Goal: Communication & Community: Answer question/provide support

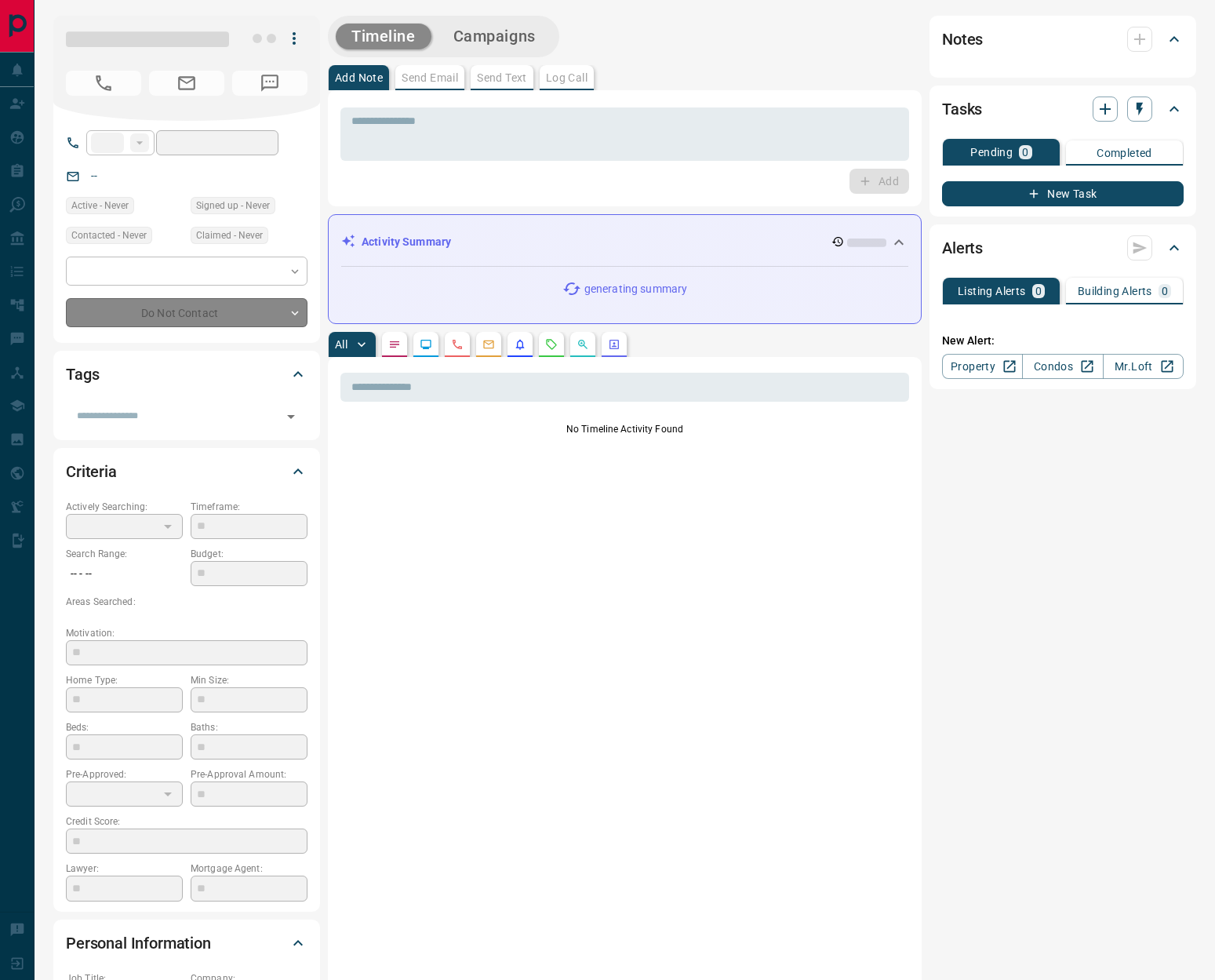
type input "**"
type input "**********"
type input "*"
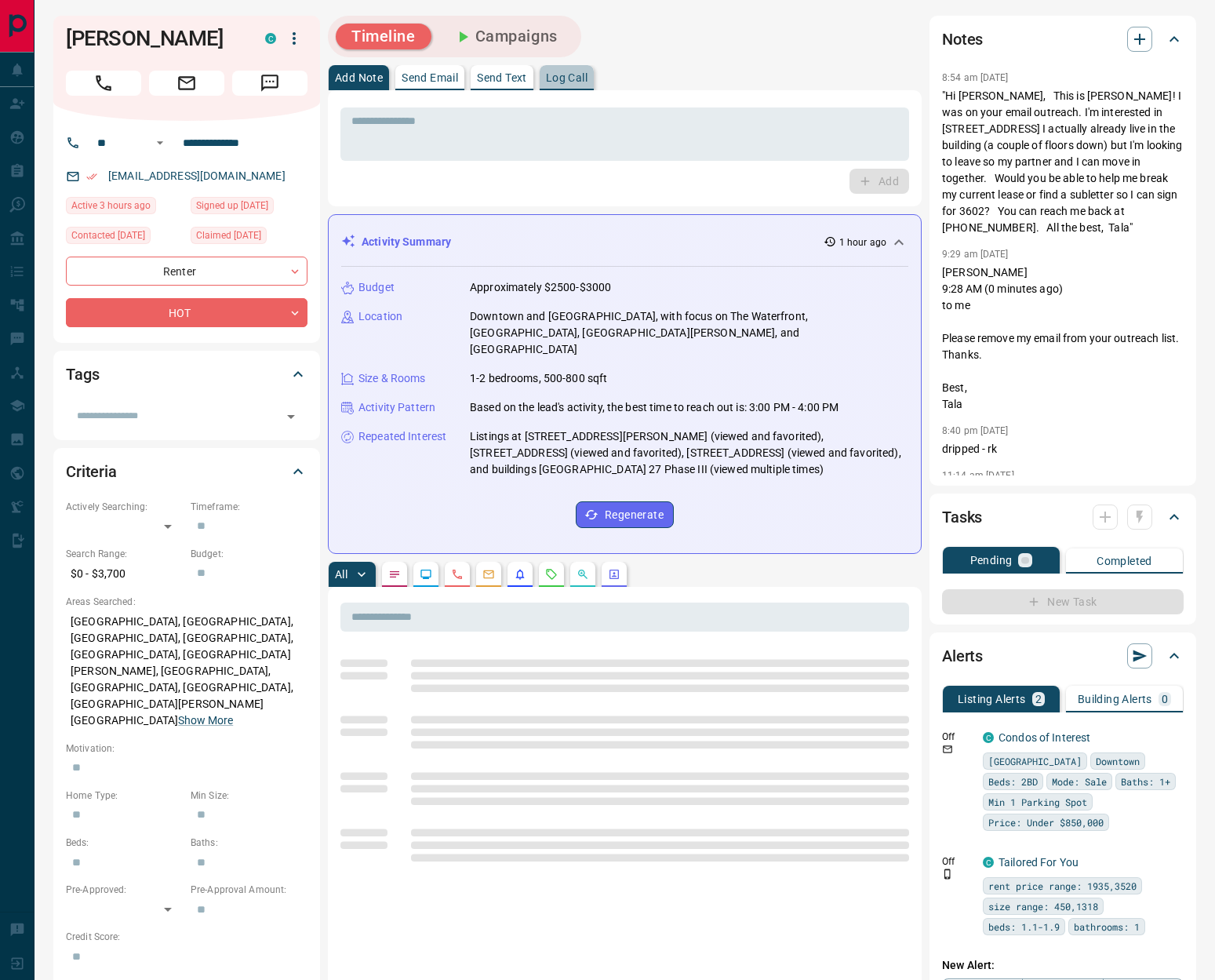
click at [587, 77] on p "Log Call" at bounding box center [567, 77] width 42 height 11
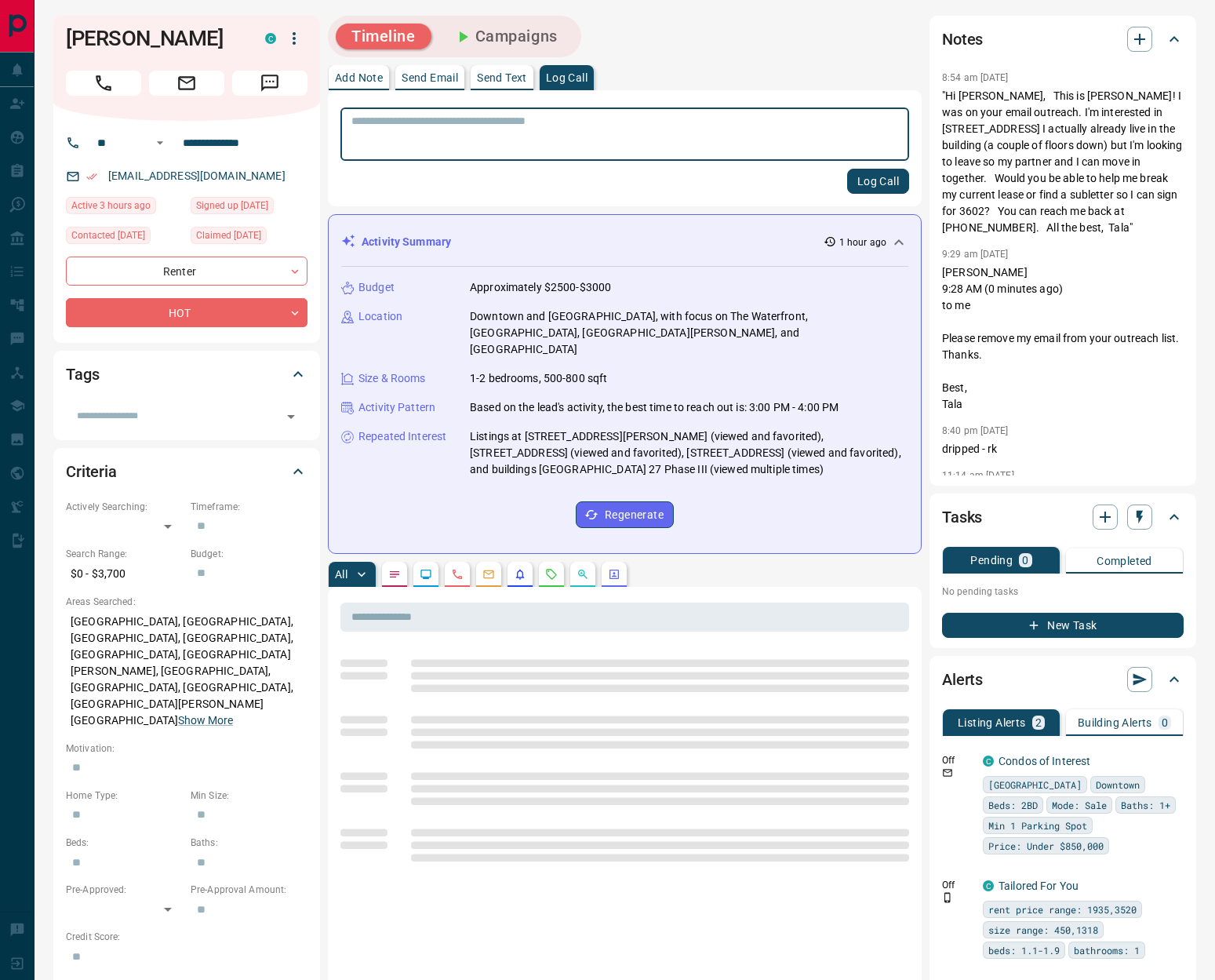
click at [881, 183] on button "Log Call" at bounding box center [878, 181] width 62 height 26
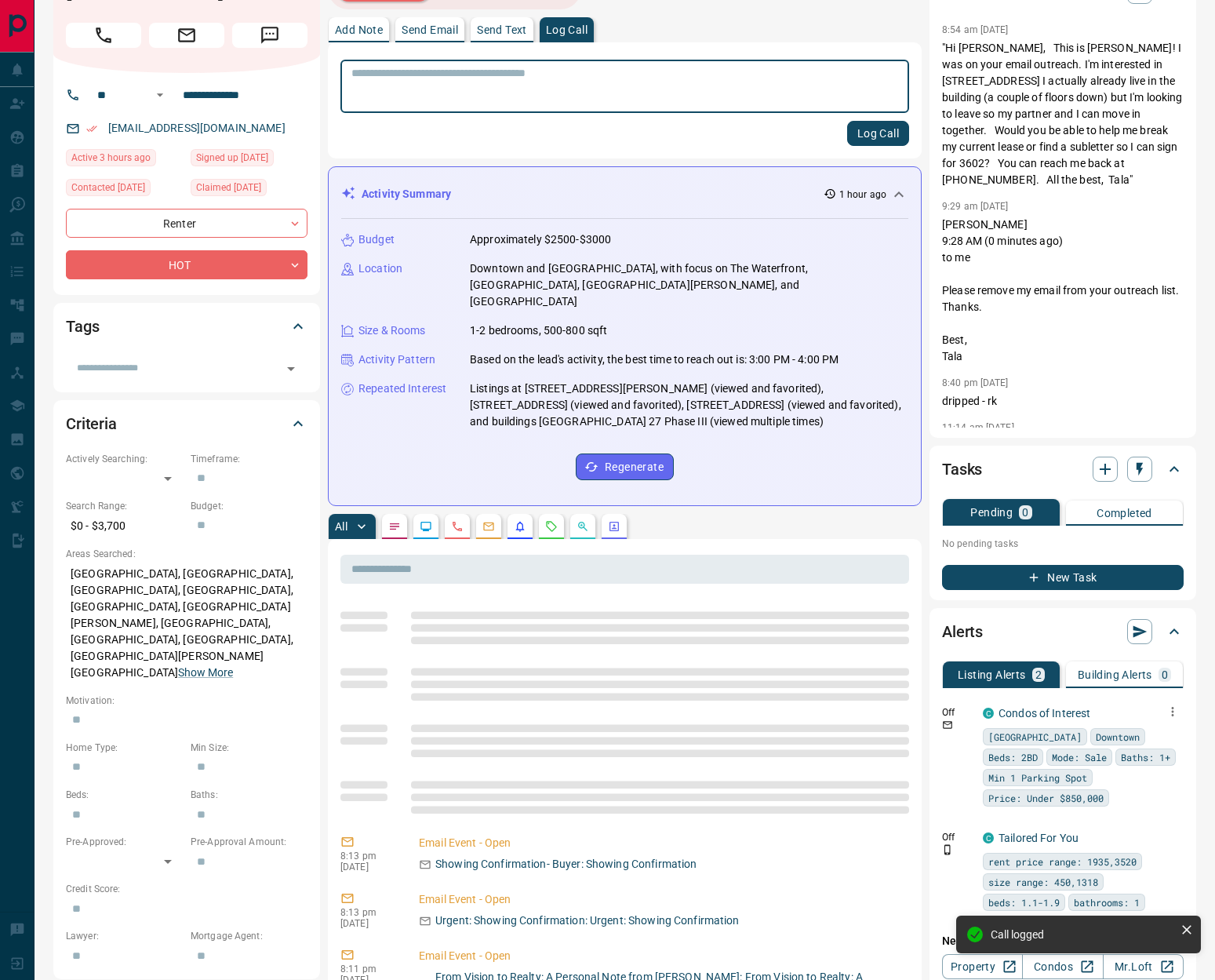
scroll to position [147, 0]
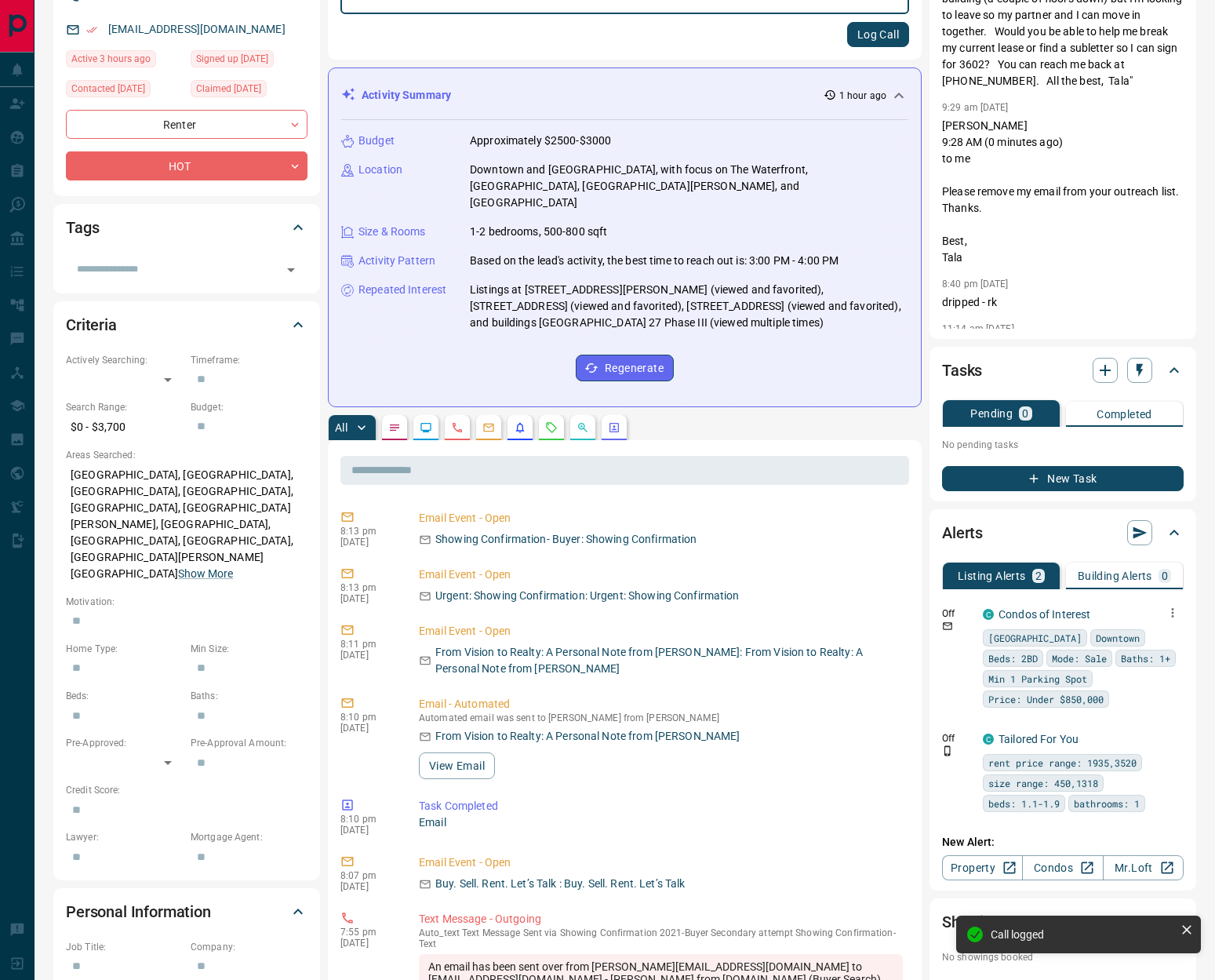
click at [1172, 614] on icon "button" at bounding box center [1173, 613] width 3 height 9
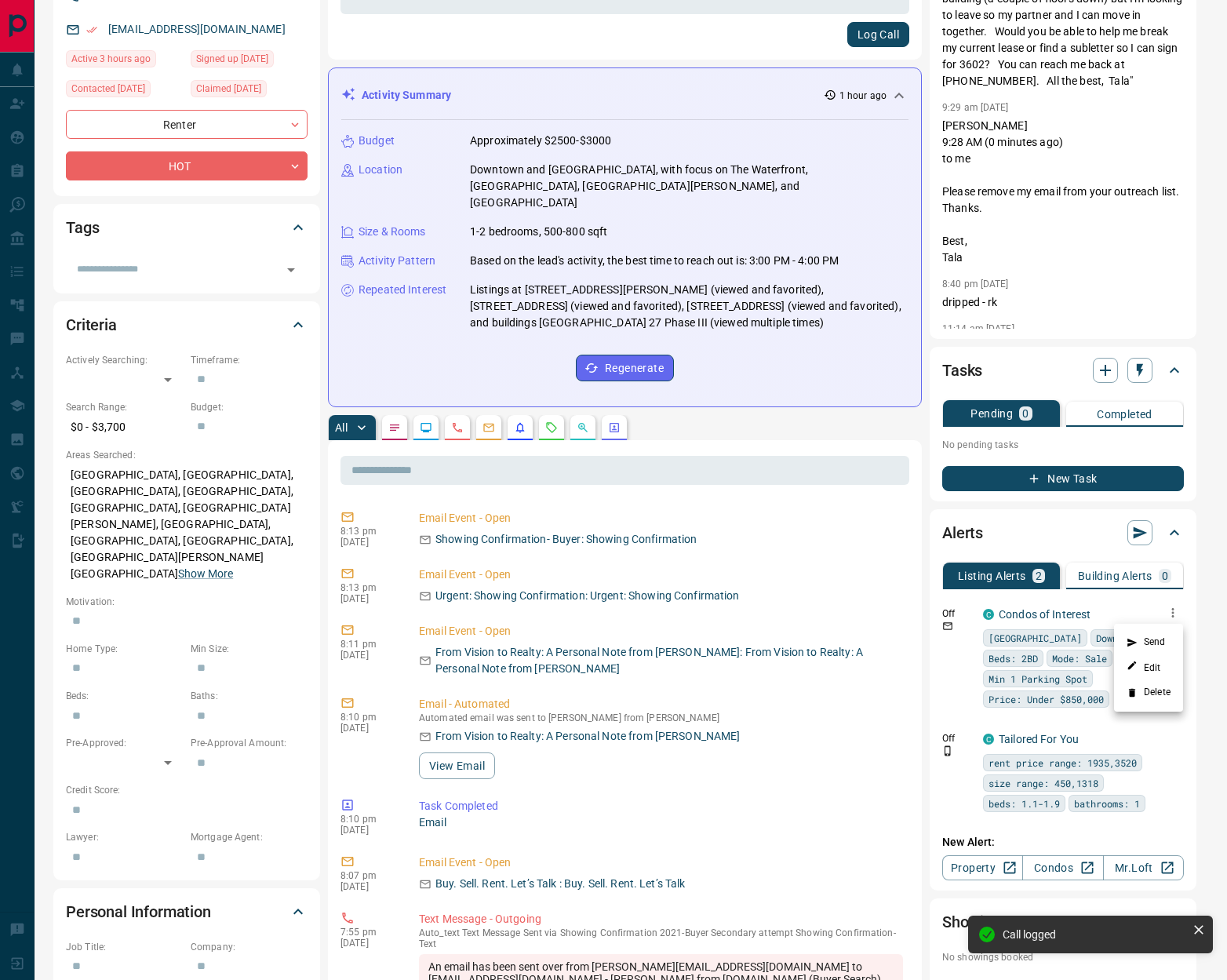
click at [1161, 694] on li "Delete" at bounding box center [1149, 693] width 69 height 26
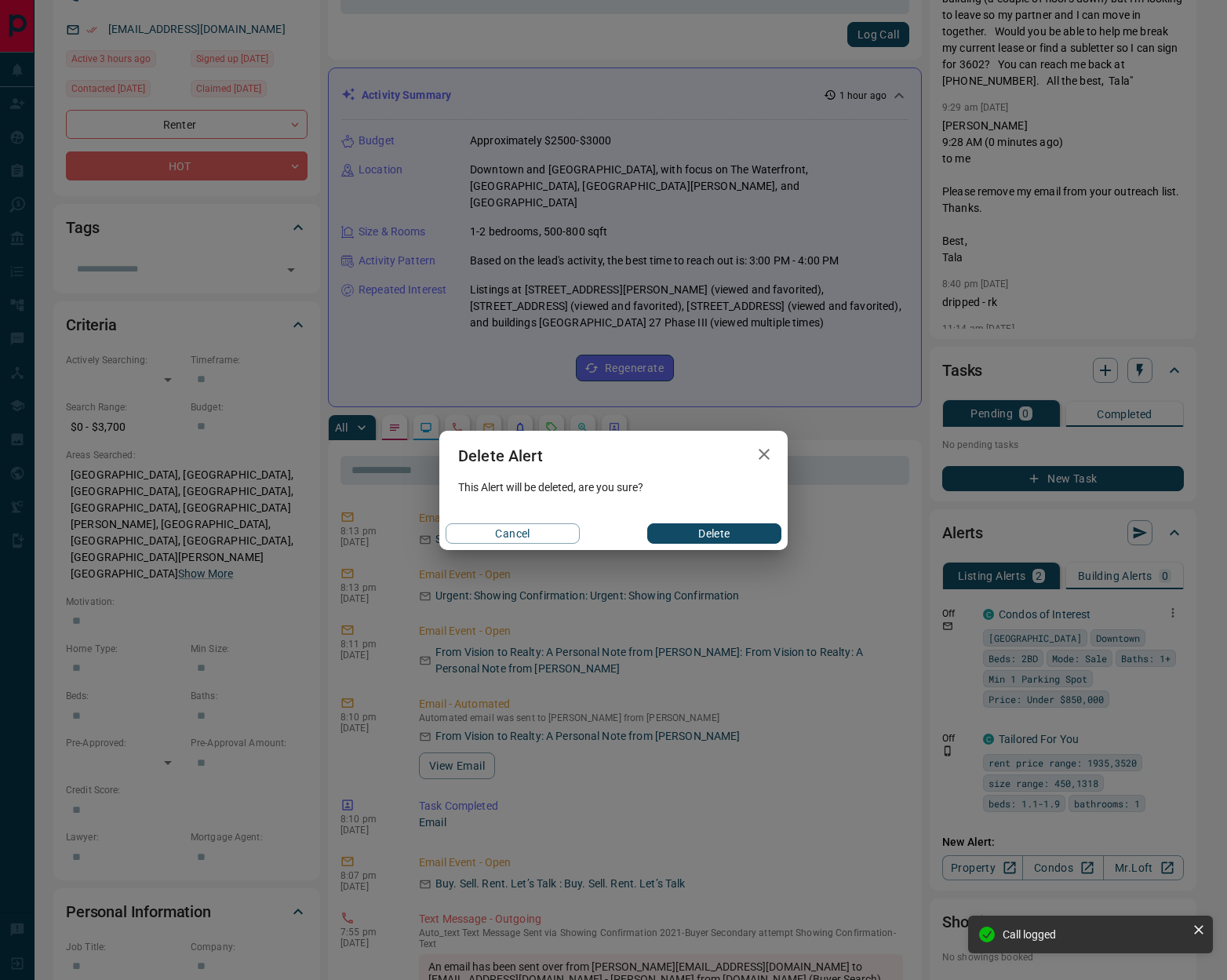
click at [672, 523] on button "Delete" at bounding box center [714, 533] width 134 height 20
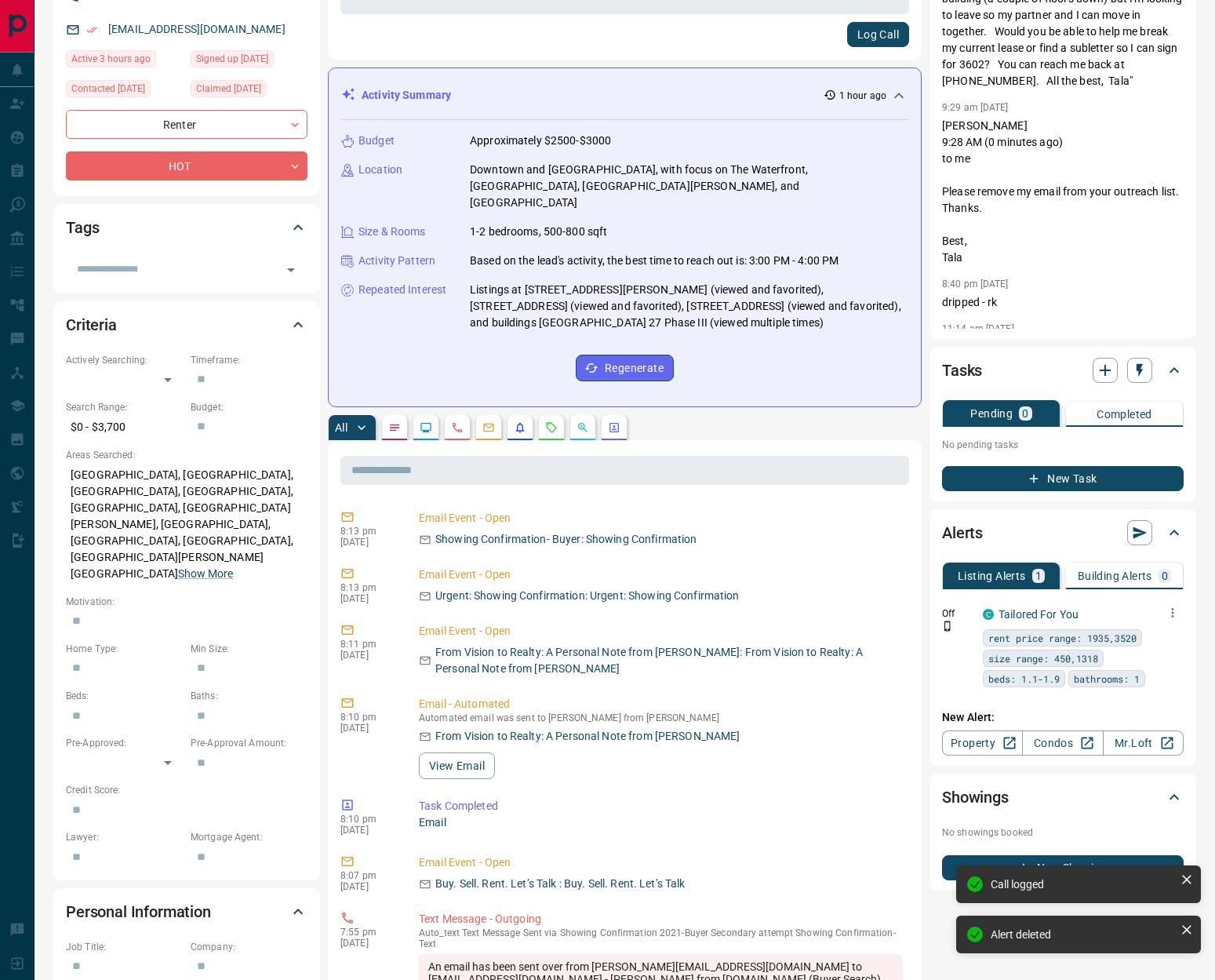
click at [1173, 616] on icon "button" at bounding box center [1173, 613] width 3 height 9
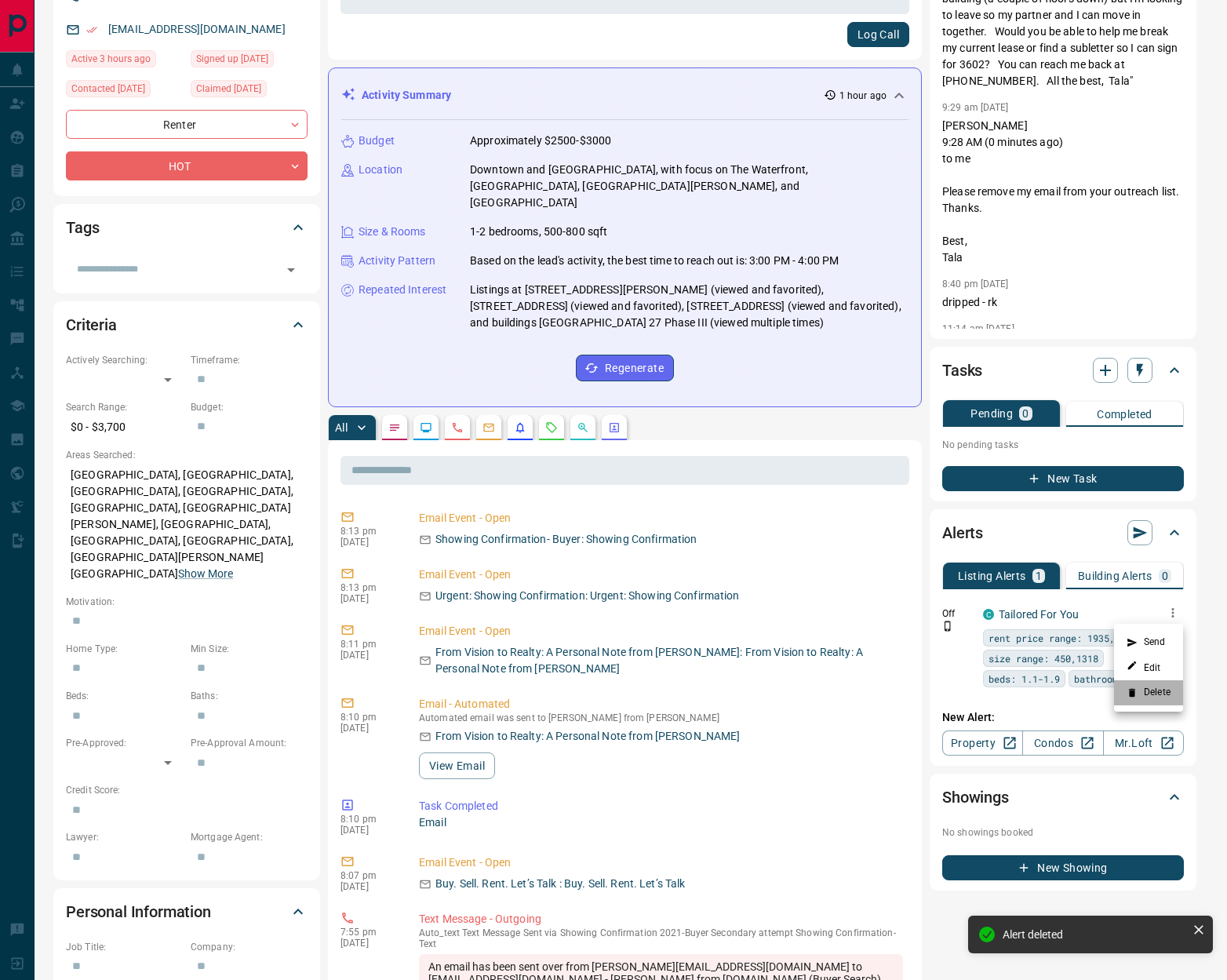
click at [1157, 699] on li "Delete" at bounding box center [1149, 693] width 69 height 26
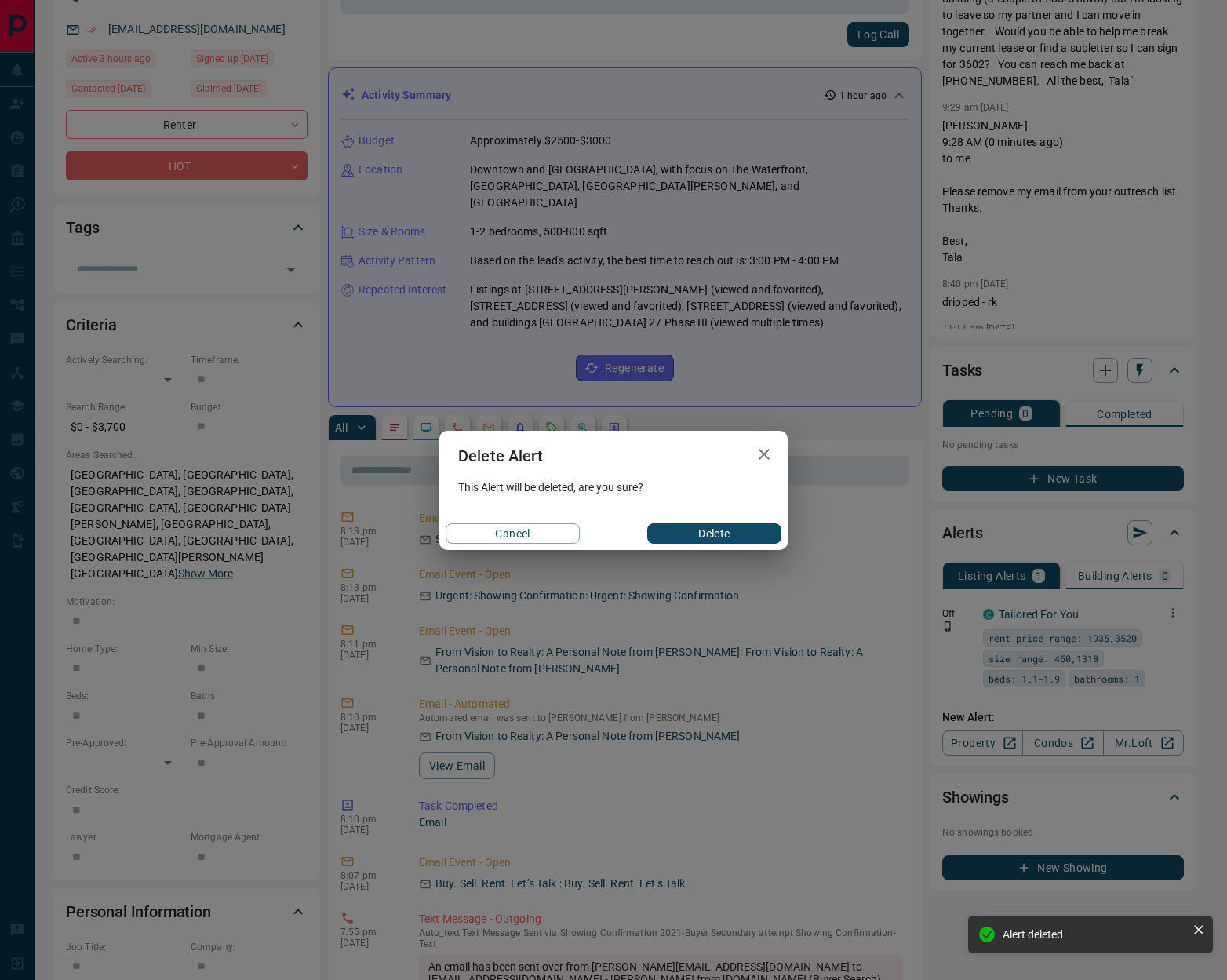
click at [670, 537] on button "Delete" at bounding box center [714, 533] width 134 height 20
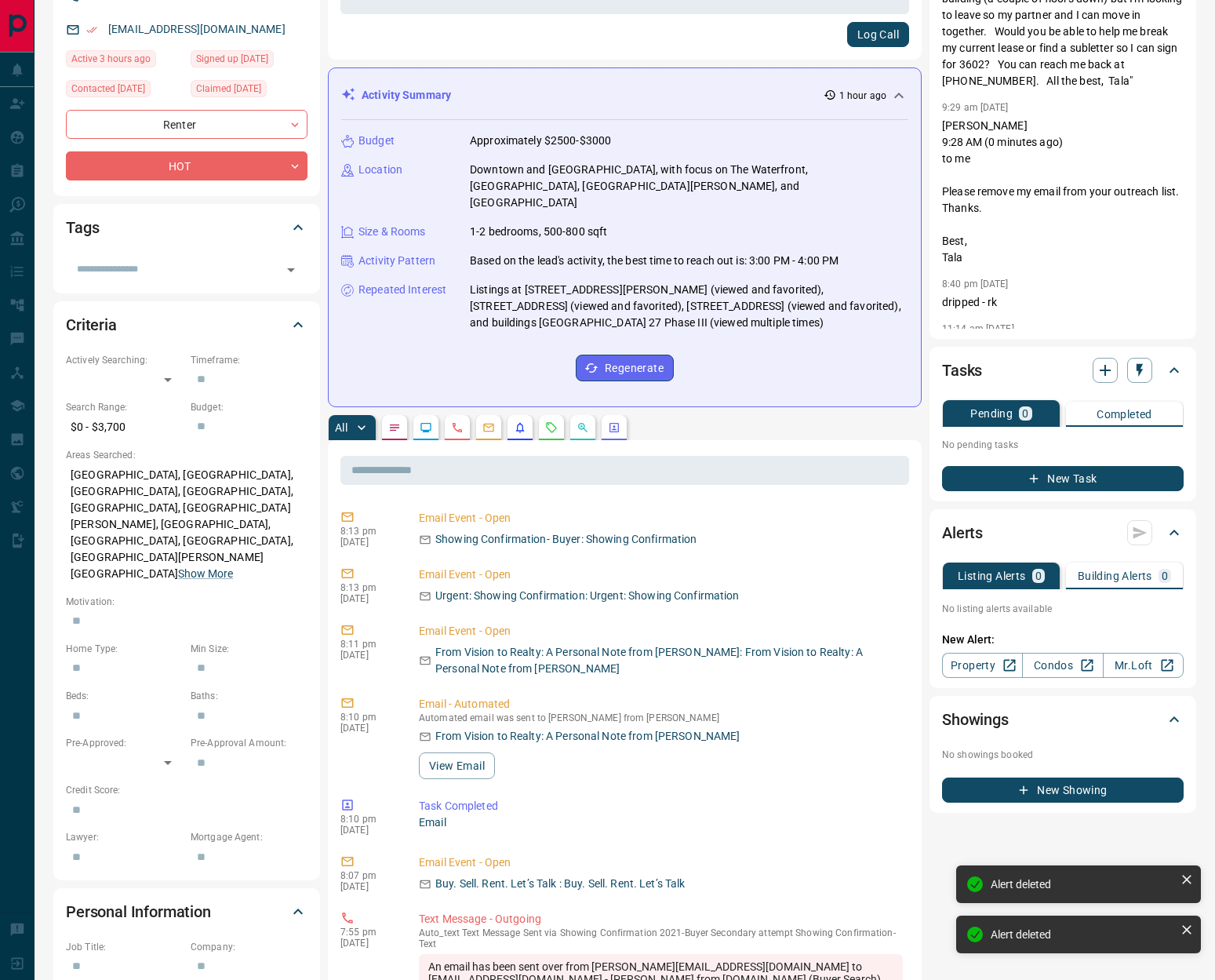
click at [546, 422] on icon "Requests" at bounding box center [552, 428] width 13 height 13
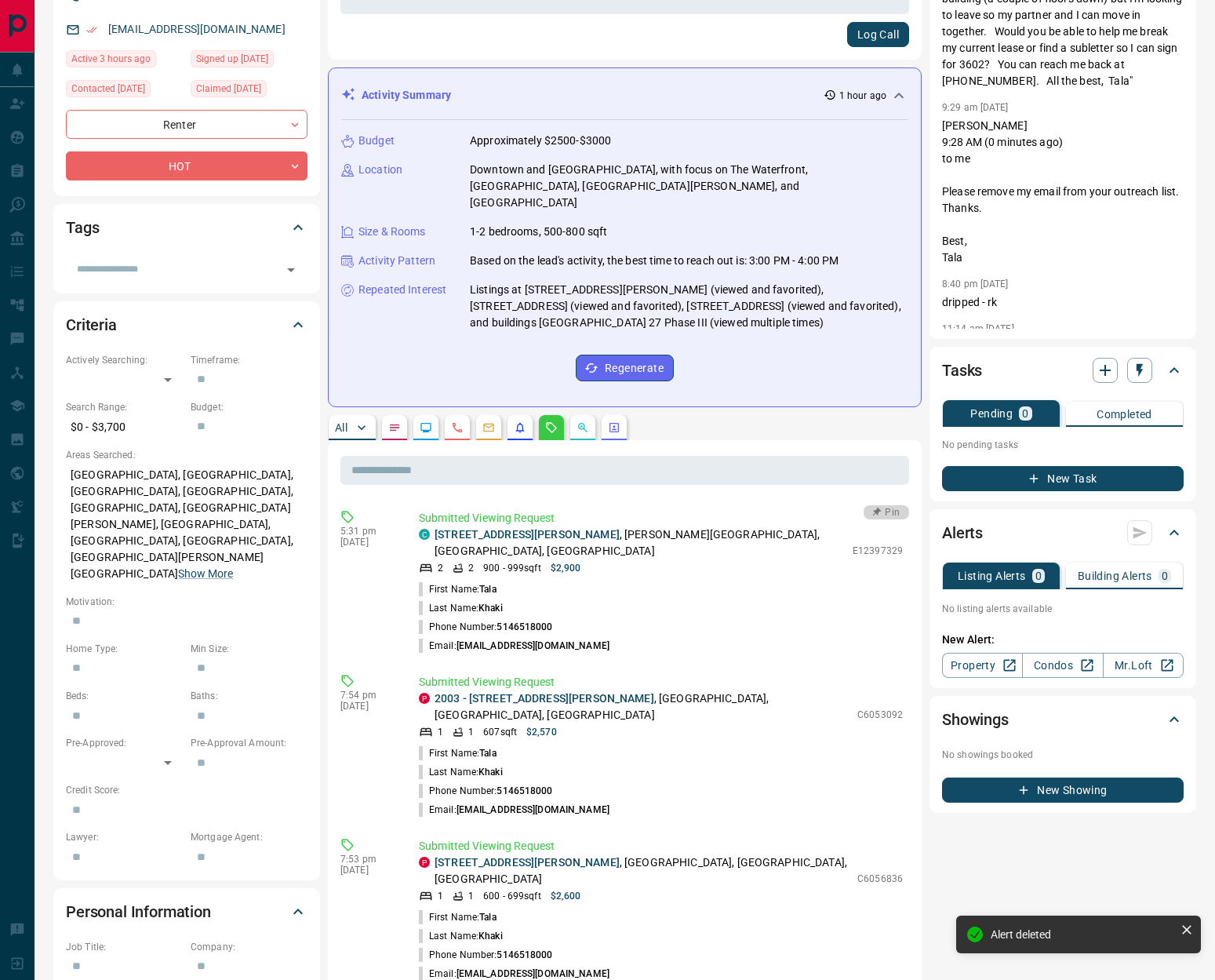
click at [888, 505] on button "Pin" at bounding box center [886, 513] width 46 height 15
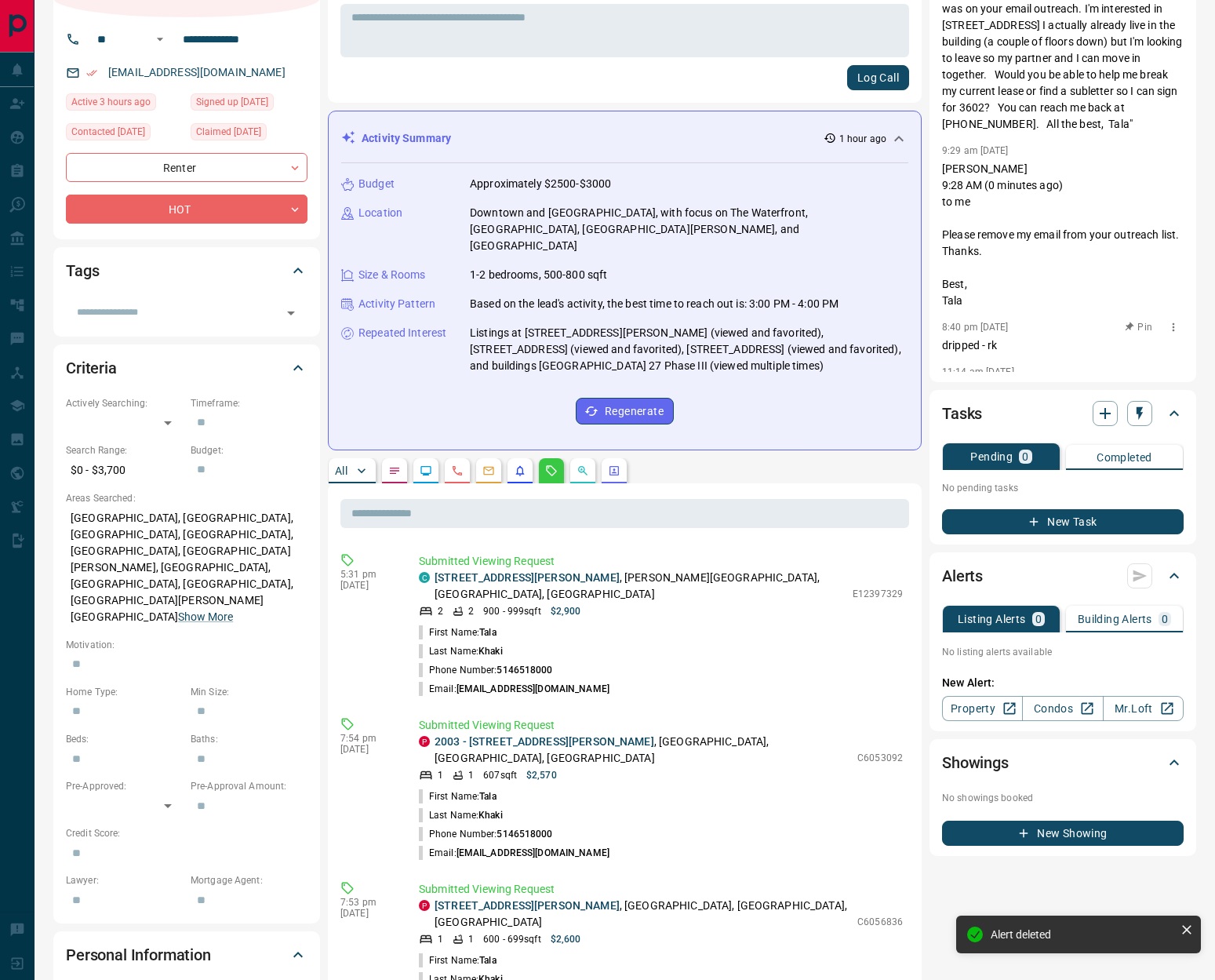
scroll to position [0, 0]
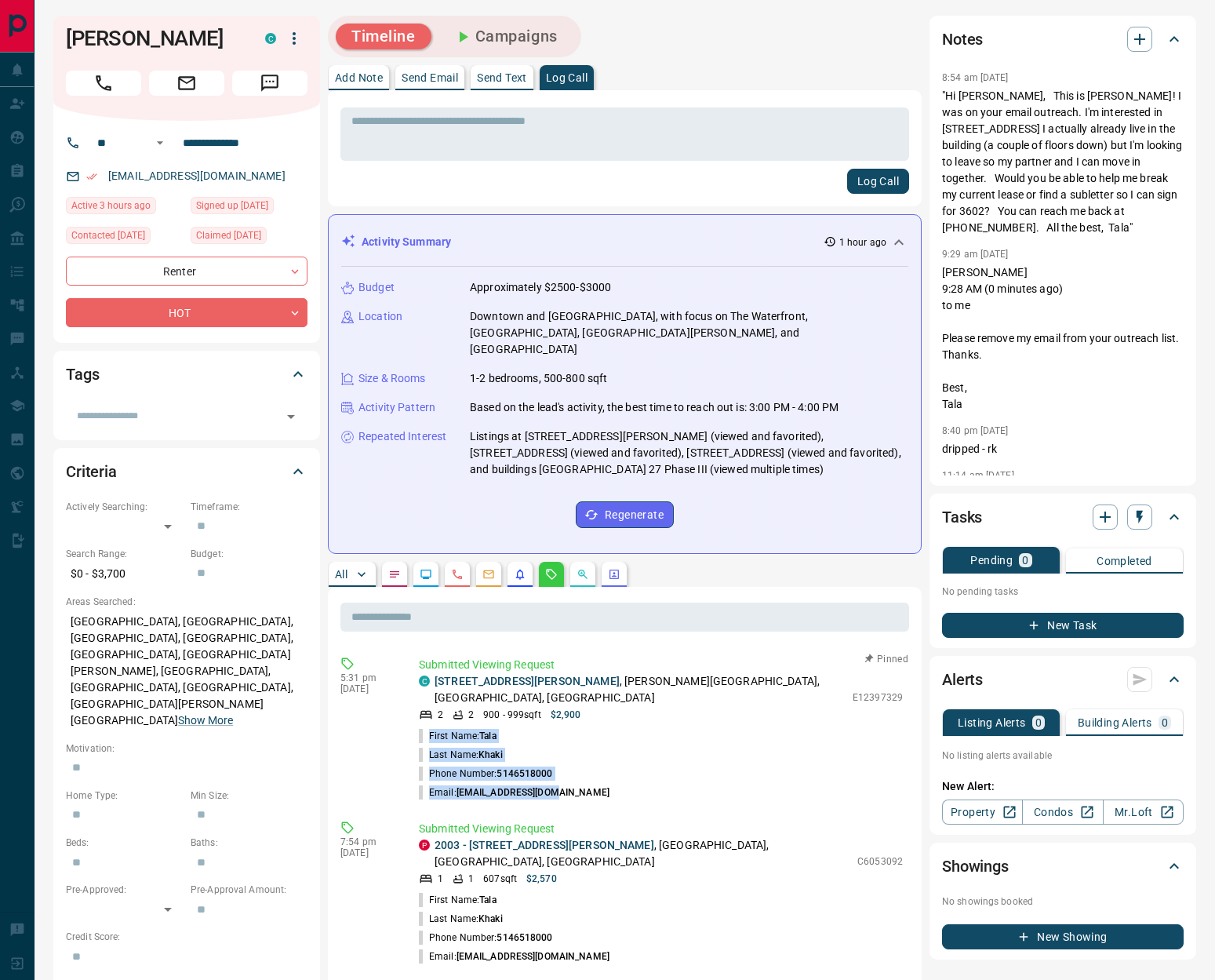
drag, startPoint x: 563, startPoint y: 764, endPoint x: 430, endPoint y: 705, distance: 145.5
click at [430, 727] on ul "First Name: [PERSON_NAME] Last Name: [PERSON_NAME] Phone Number: [PHONE_NUMBER]…" at bounding box center [660, 764] width 484 height 76
copy ul "First Name: [PERSON_NAME] Last Name: [PERSON_NAME] Phone Number: [PHONE_NUMBER]…"
click at [1137, 40] on icon "button" at bounding box center [1139, 39] width 11 height 11
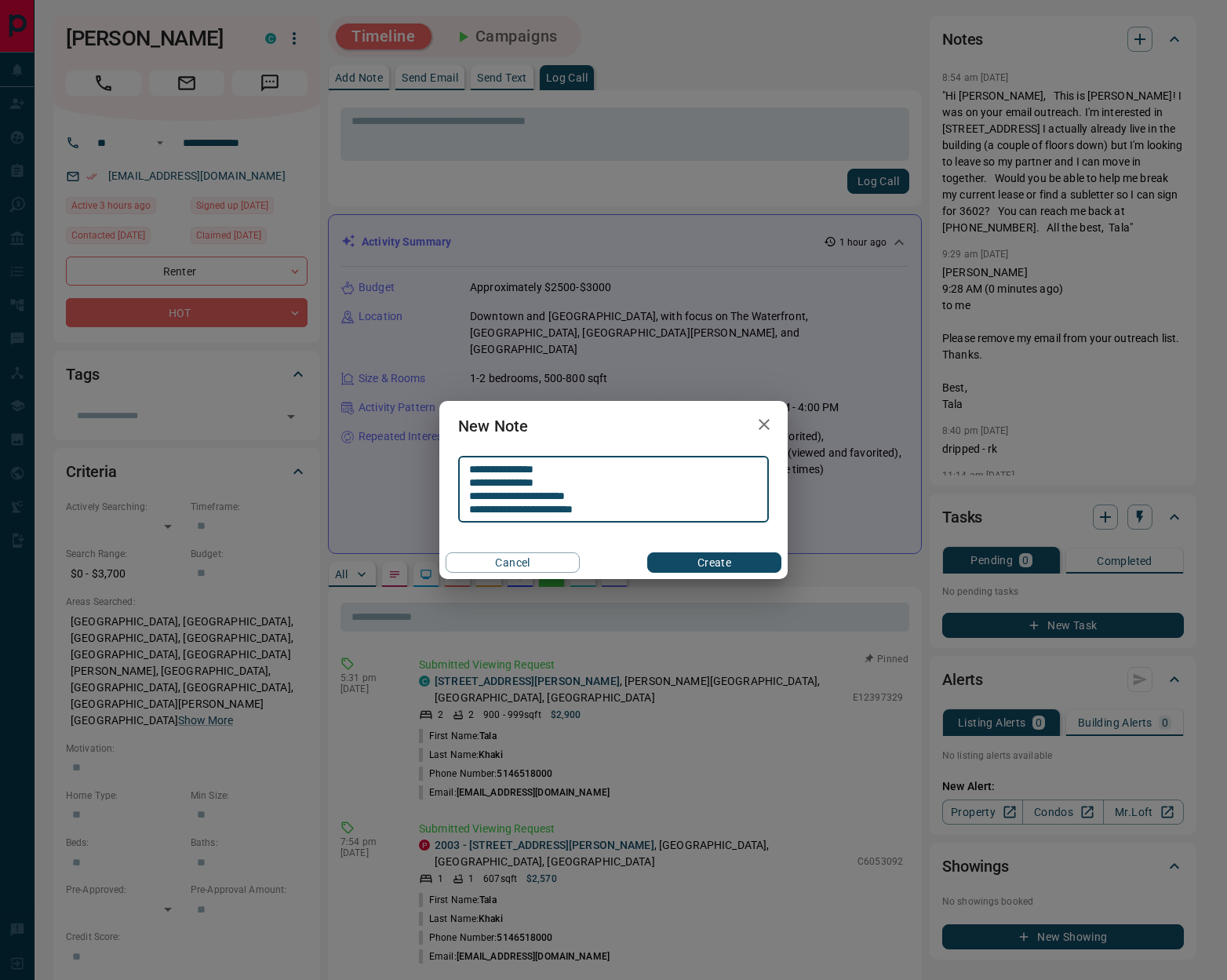
type textarea "**********"
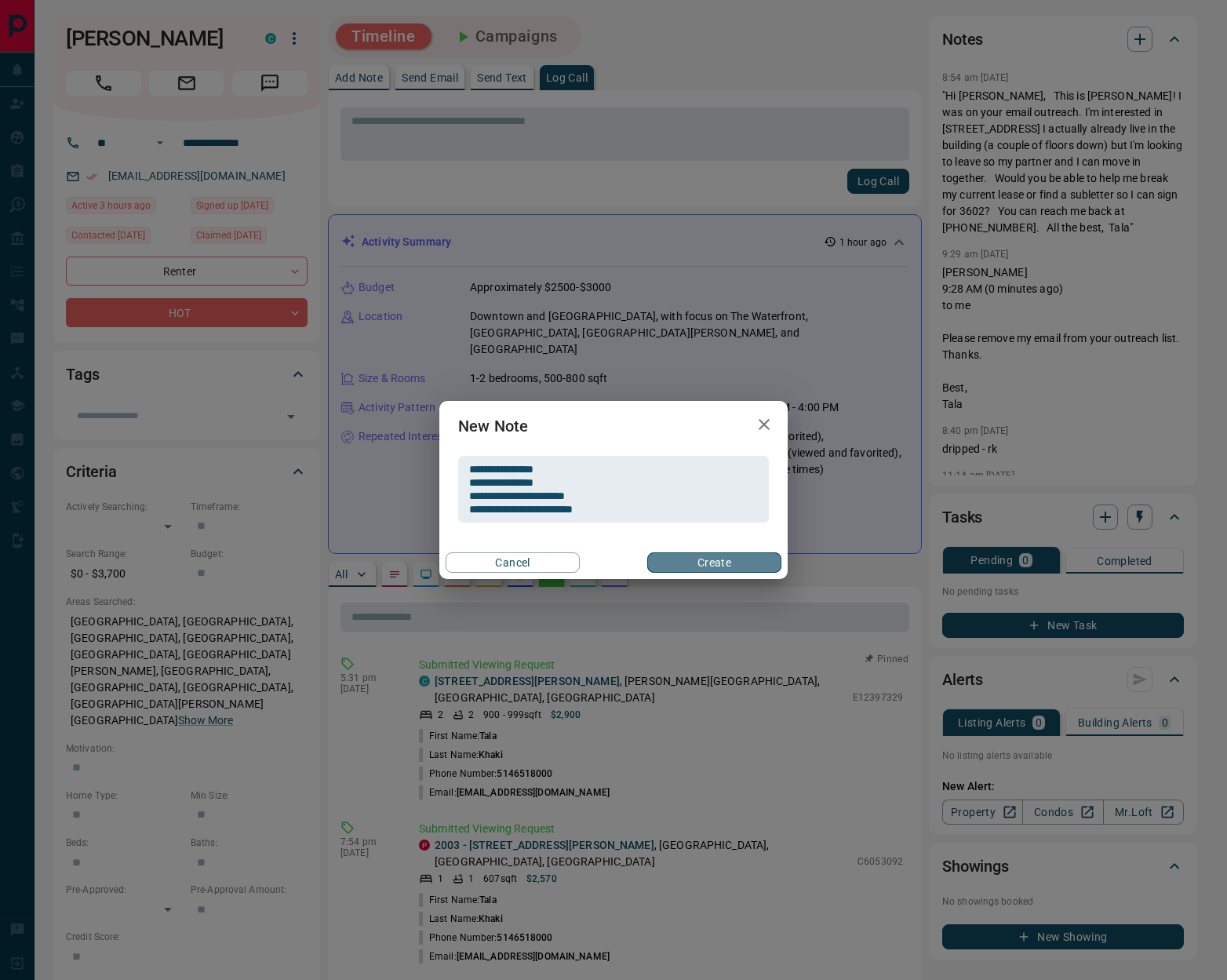
click at [696, 558] on button "Create" at bounding box center [714, 562] width 134 height 20
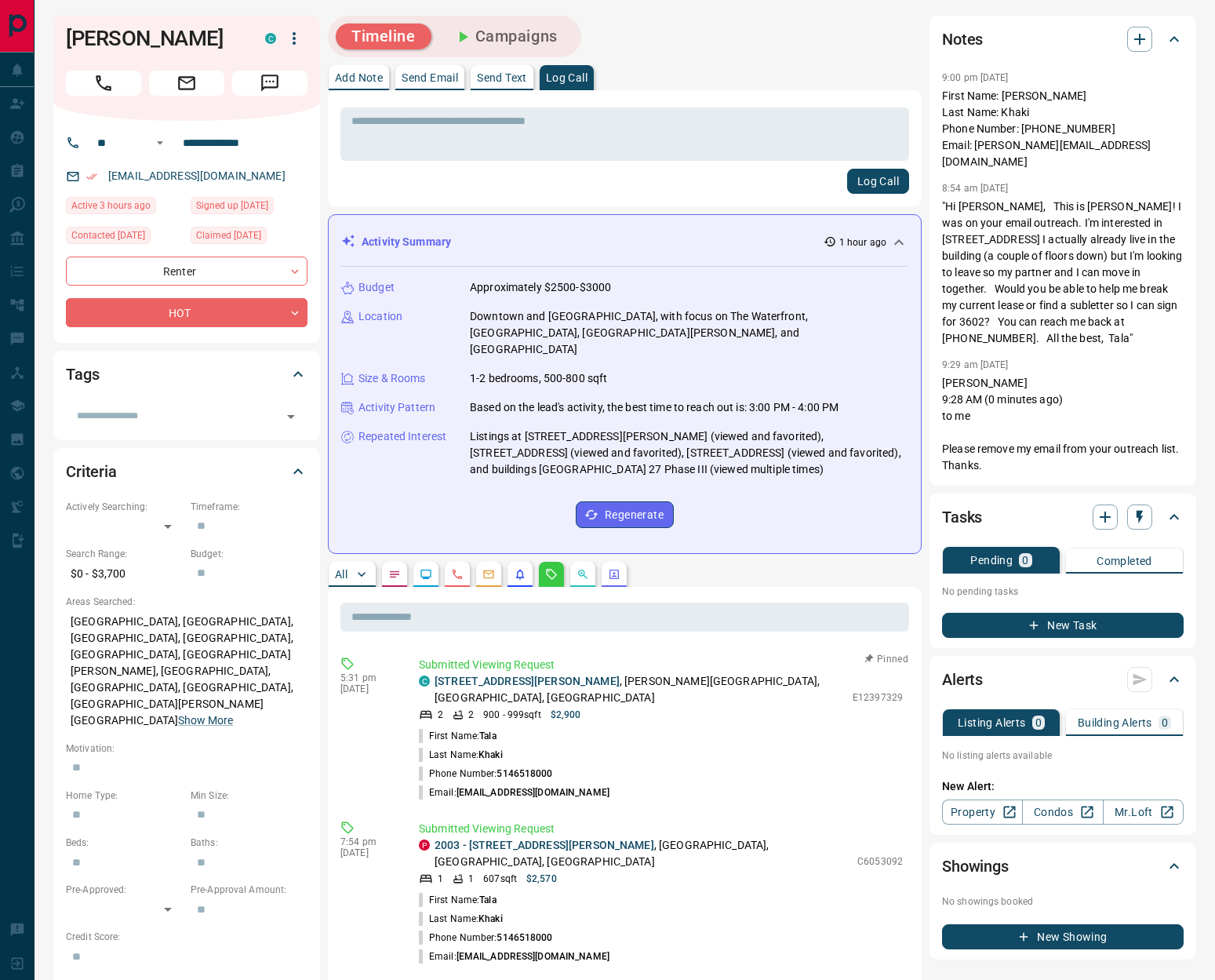
click at [536, 33] on button "Campaigns" at bounding box center [505, 36] width 136 height 26
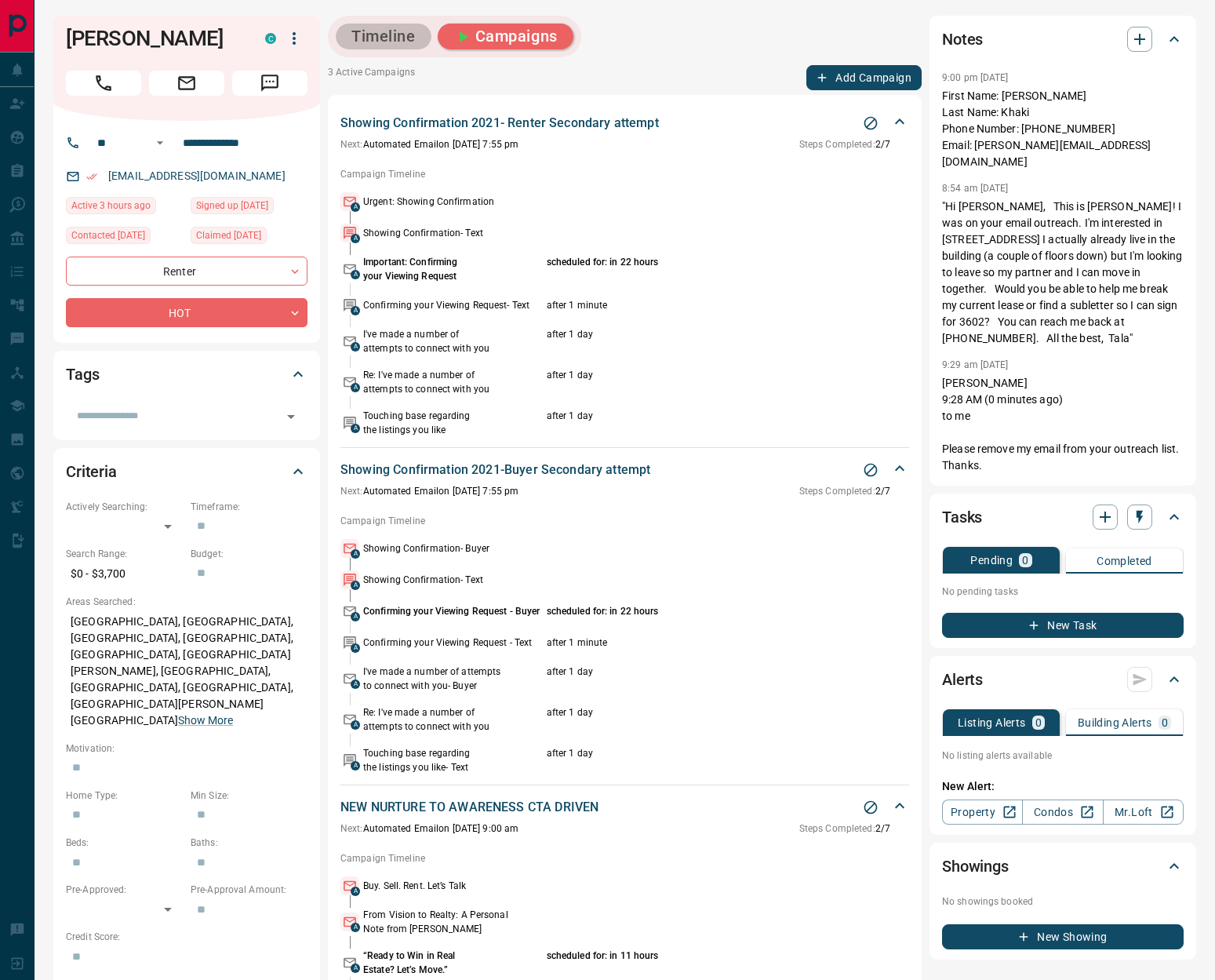
click at [404, 36] on button "Timeline" at bounding box center [383, 36] width 96 height 26
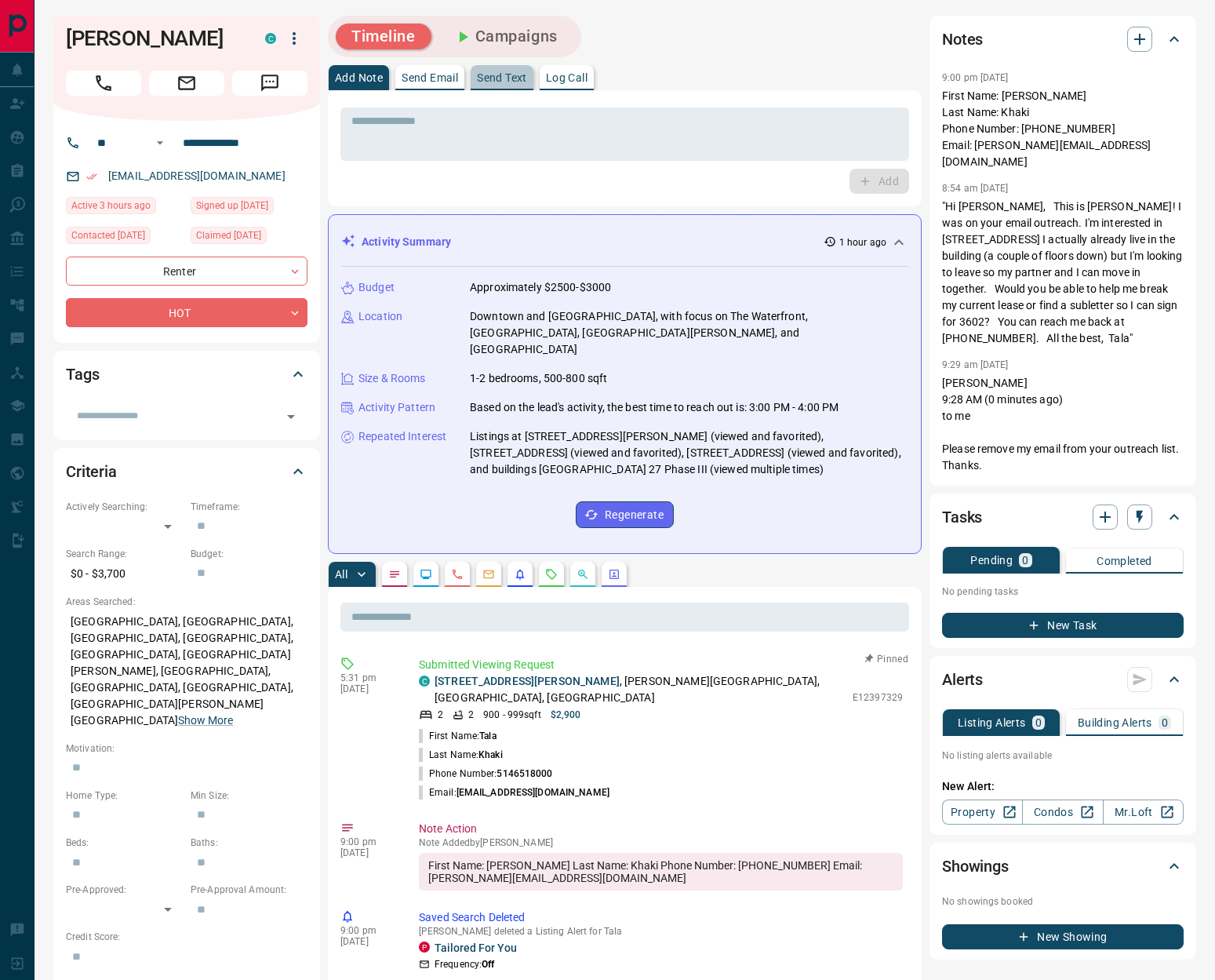
click at [520, 77] on p "Send Text" at bounding box center [502, 77] width 50 height 11
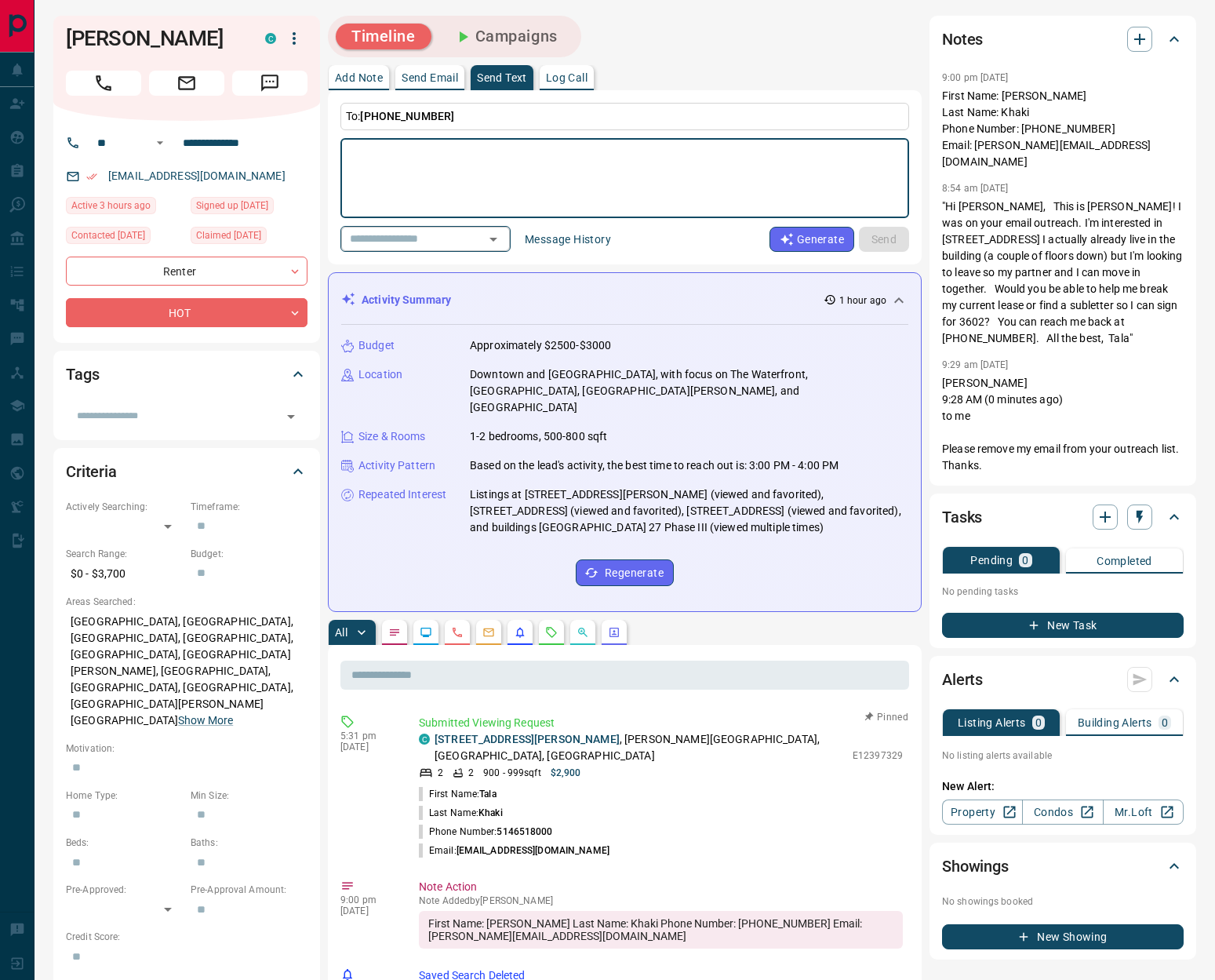
click at [503, 236] on icon "Open" at bounding box center [493, 239] width 19 height 19
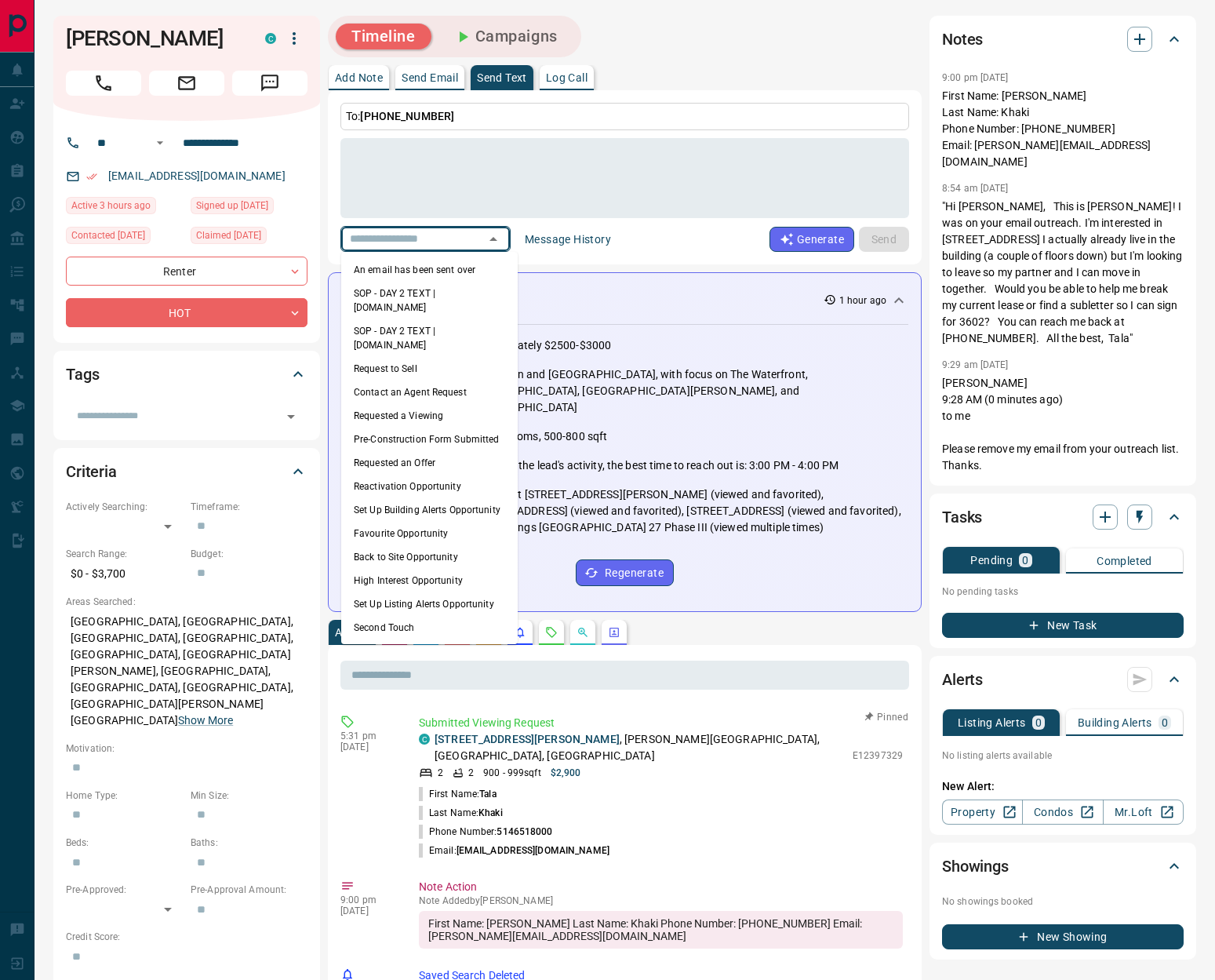
drag, startPoint x: 459, startPoint y: 265, endPoint x: 567, endPoint y: 245, distance: 109.8
click at [459, 266] on li "An email has been sent over" at bounding box center [430, 270] width 177 height 24
type textarea "**********"
type input "**********"
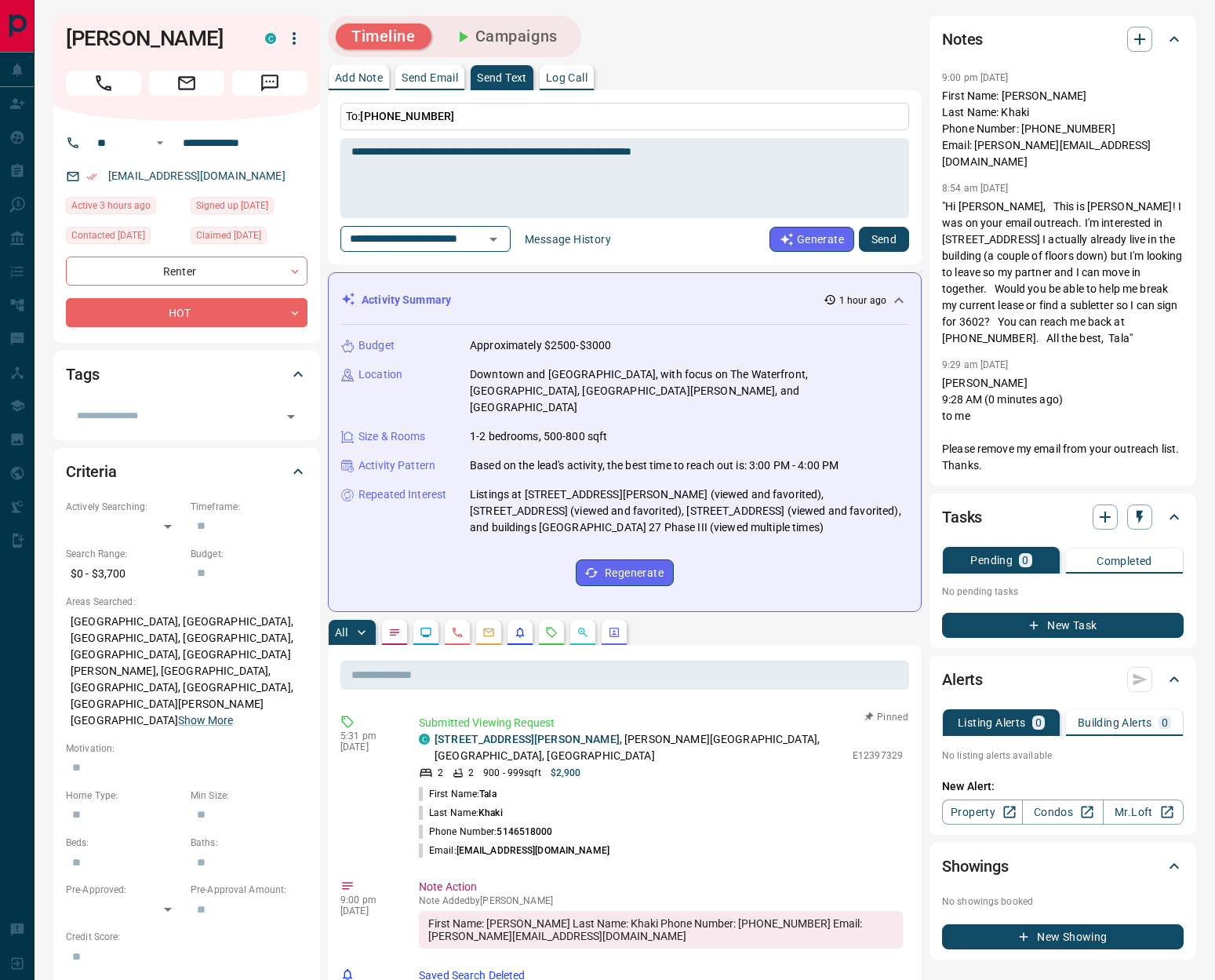
click at [879, 244] on button "Send" at bounding box center [883, 240] width 50 height 26
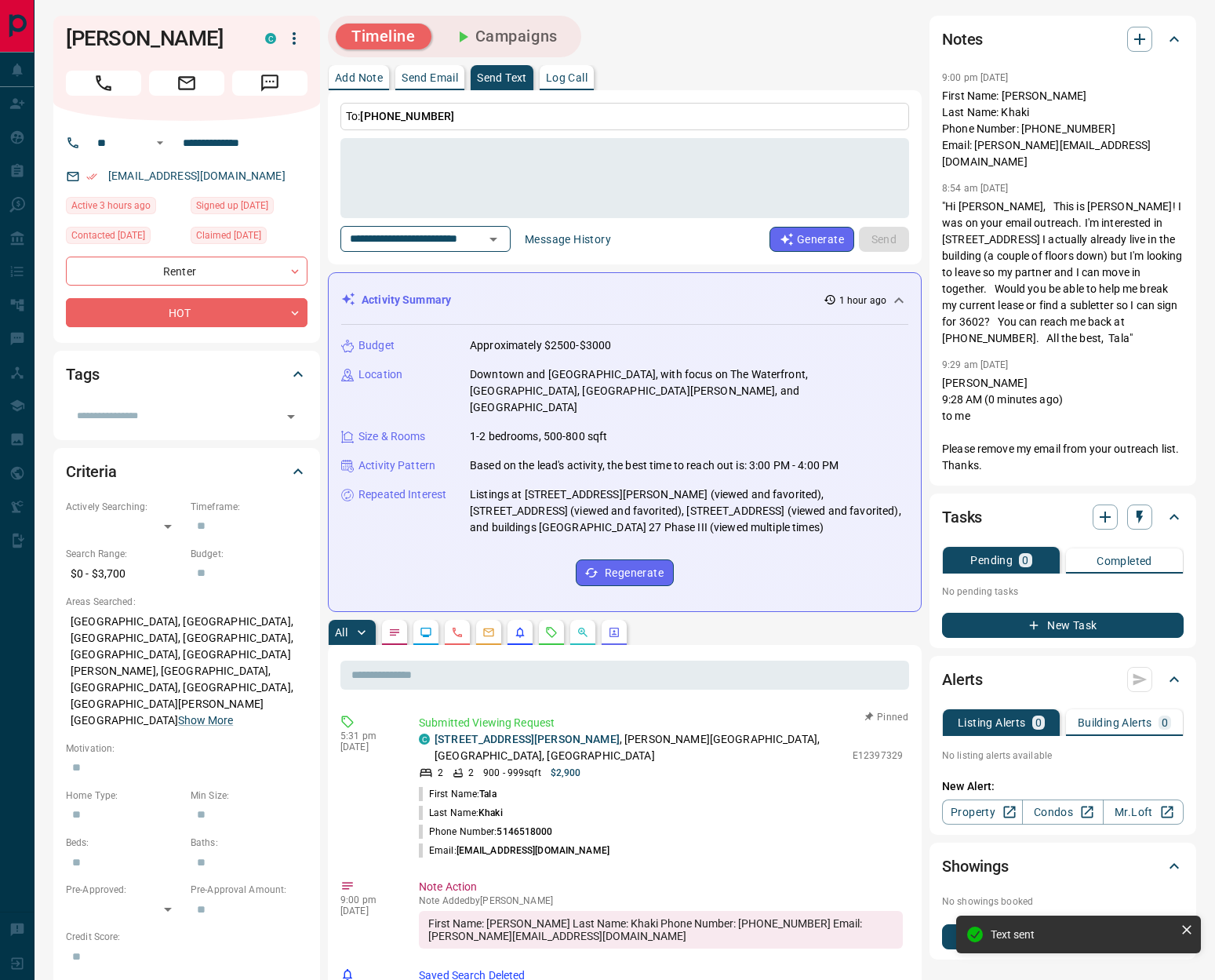
drag, startPoint x: 557, startPoint y: 818, endPoint x: 473, endPoint y: 817, distance: 84.0
click at [461, 841] on li "Email: [EMAIL_ADDRESS][DOMAIN_NAME]" at bounding box center [660, 850] width 484 height 19
click at [475, 845] on span "[EMAIL_ADDRESS][DOMAIN_NAME]" at bounding box center [533, 851] width 153 height 11
drag, startPoint x: 460, startPoint y: 817, endPoint x: 556, endPoint y: 818, distance: 96.0
click at [556, 841] on li "Email: [EMAIL_ADDRESS][DOMAIN_NAME]" at bounding box center [660, 850] width 484 height 19
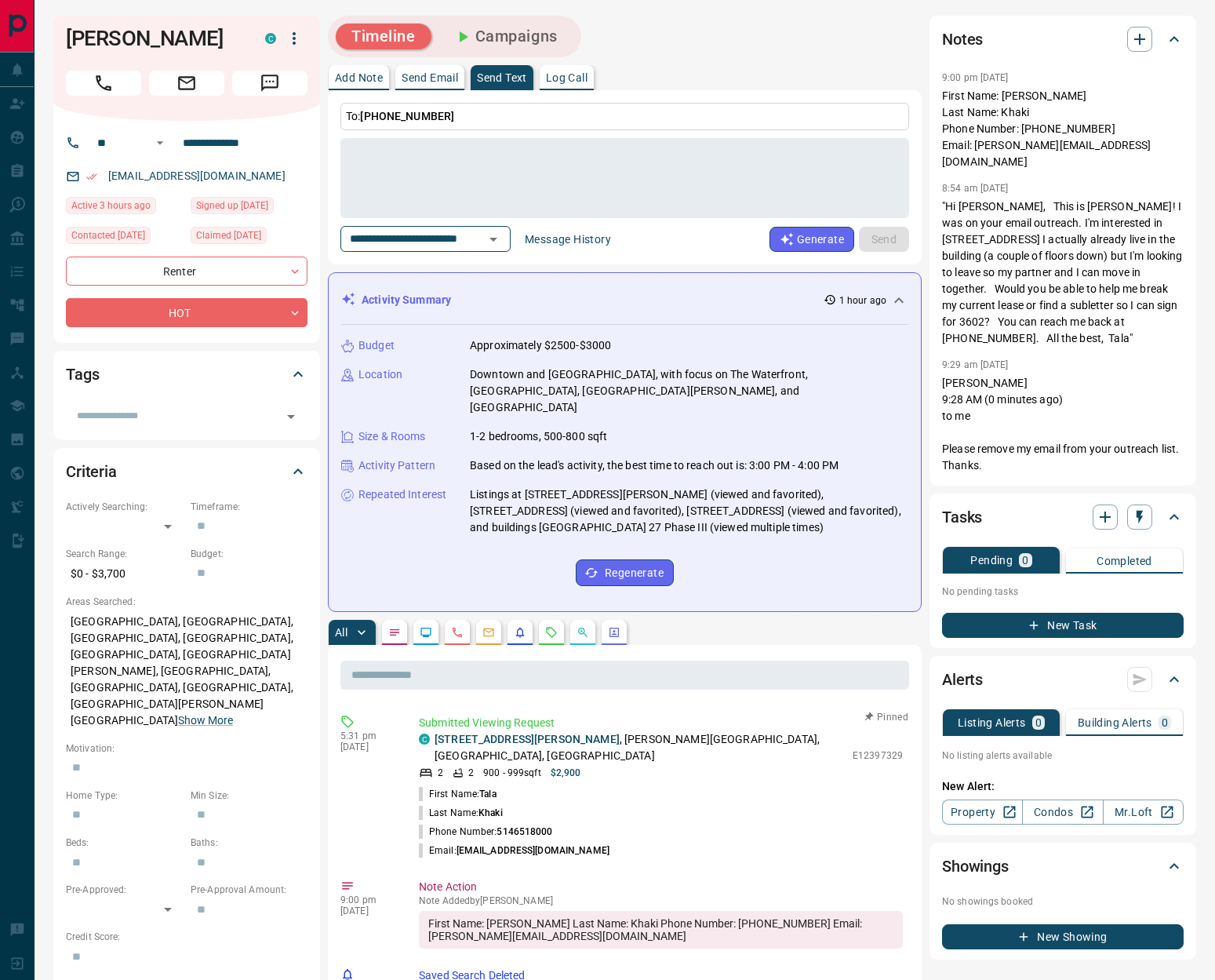
copy p "[EMAIL_ADDRESS][DOMAIN_NAME]"
drag, startPoint x: 66, startPoint y: 32, endPoint x: 93, endPoint y: 36, distance: 27.3
click at [101, 36] on h1 "[PERSON_NAME]" at bounding box center [153, 38] width 176 height 26
copy h1 "Tala"
